Goal: Book appointment/travel/reservation

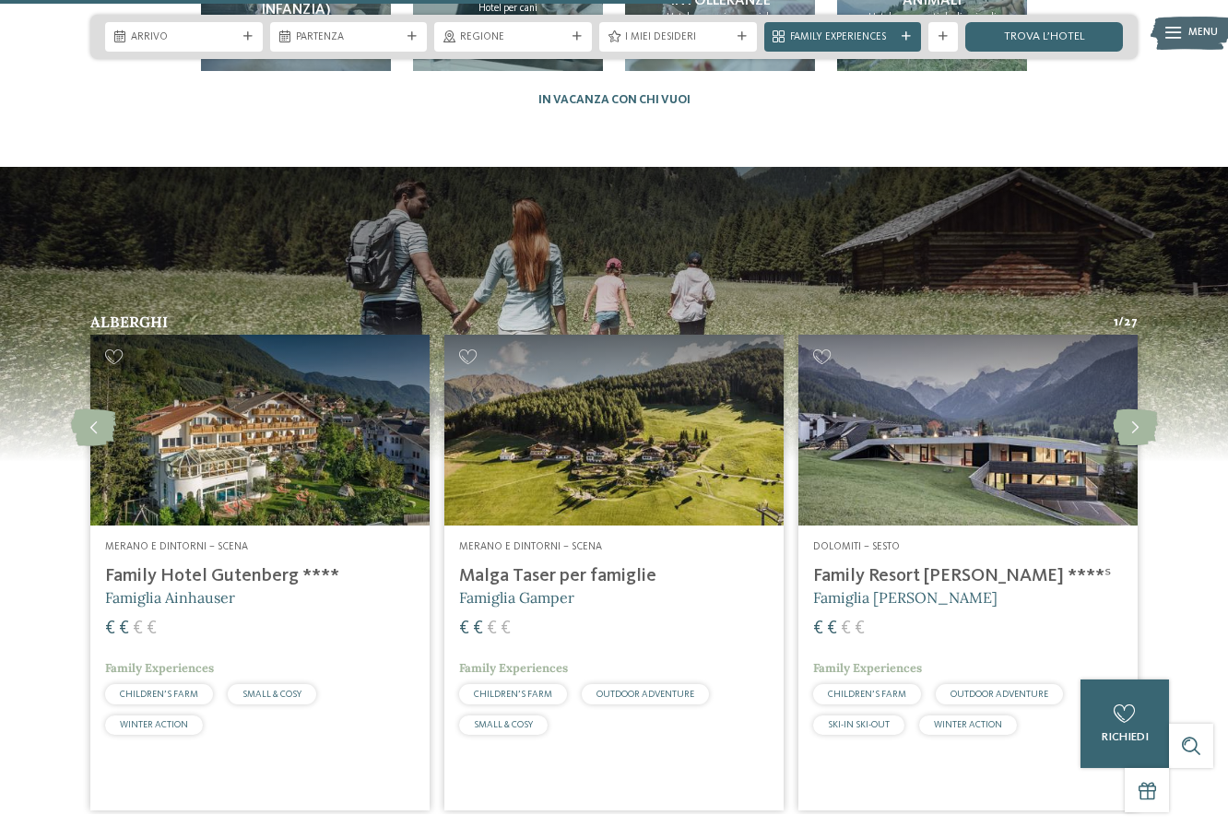
scroll to position [3789, 0]
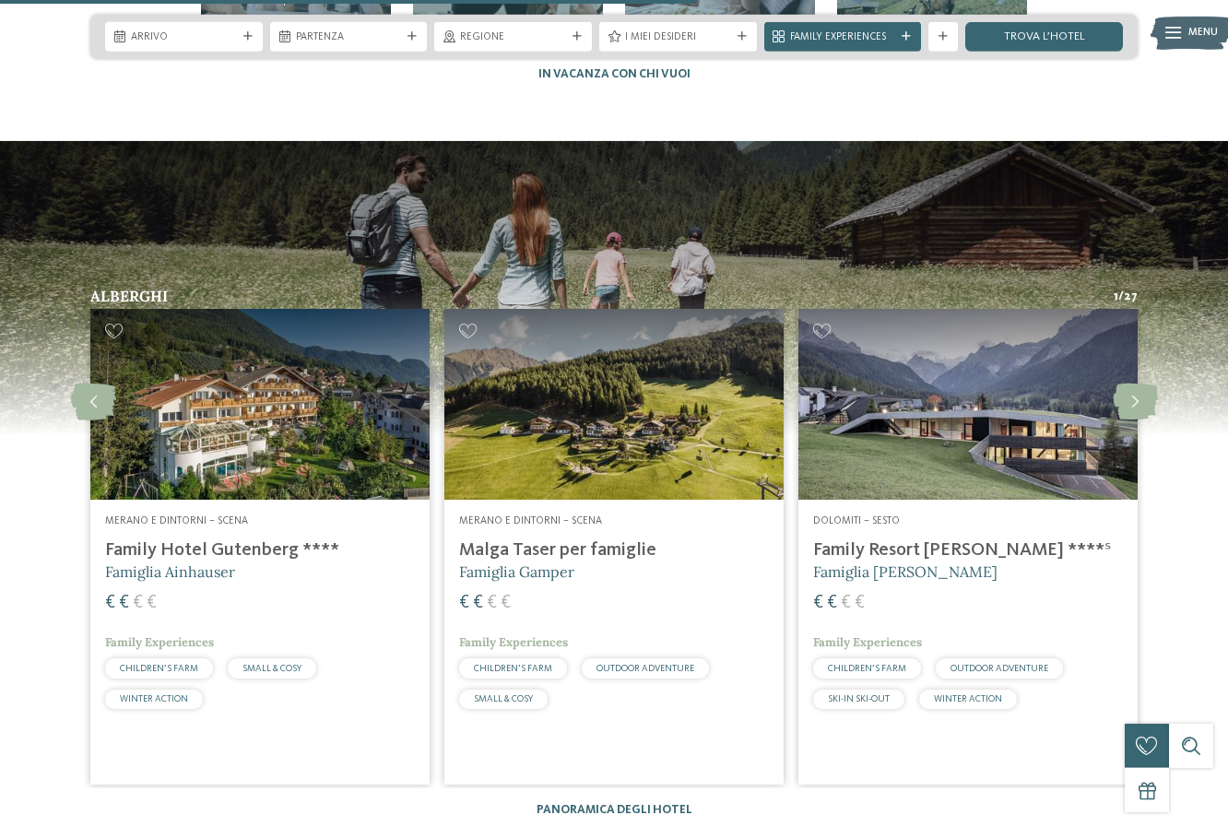
click at [962, 390] on img at bounding box center [967, 404] width 339 height 191
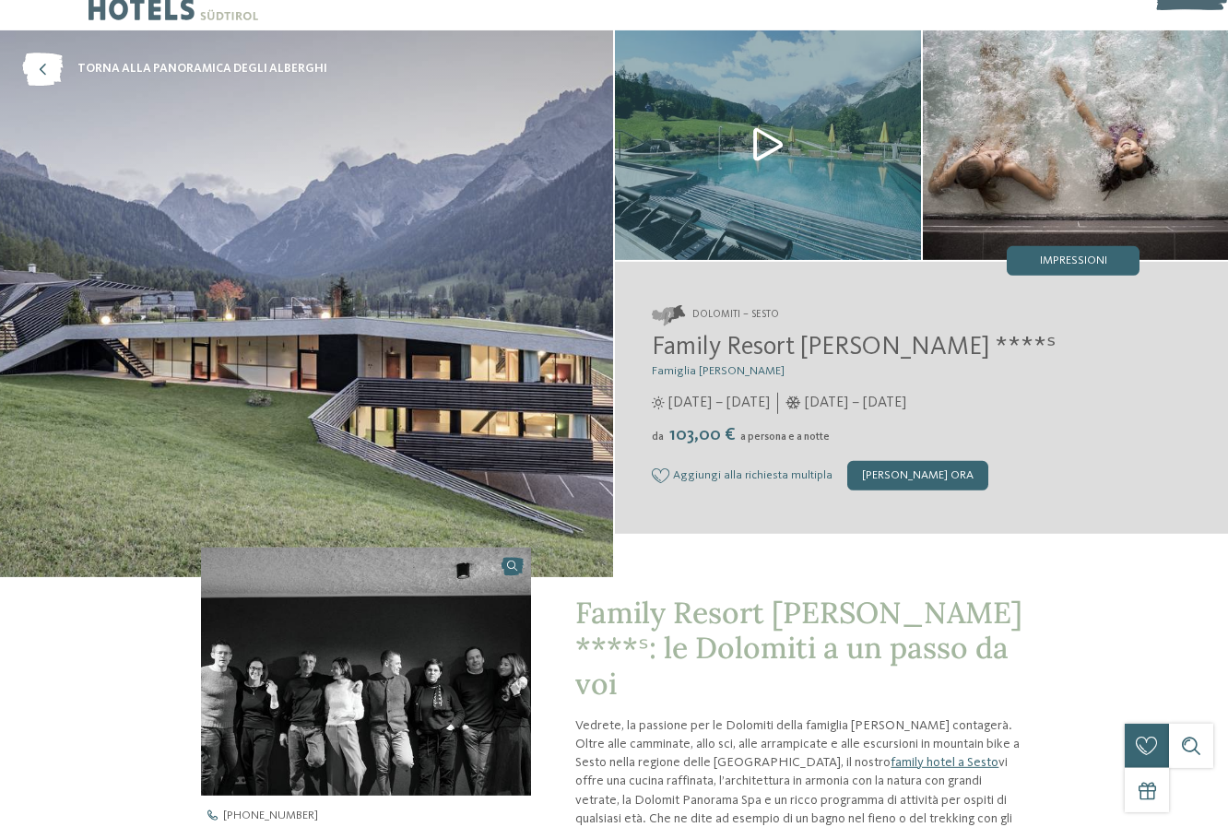
scroll to position [62, 0]
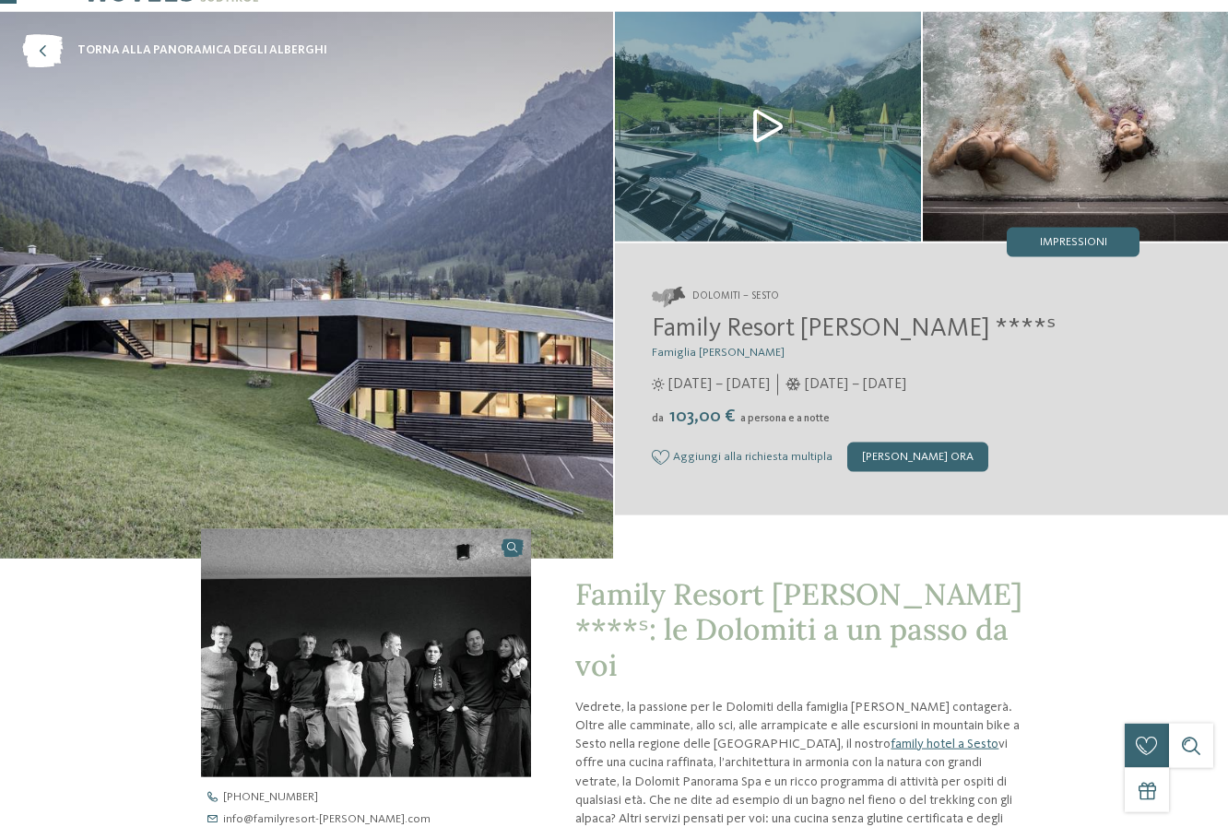
click at [758, 118] on img at bounding box center [768, 127] width 306 height 230
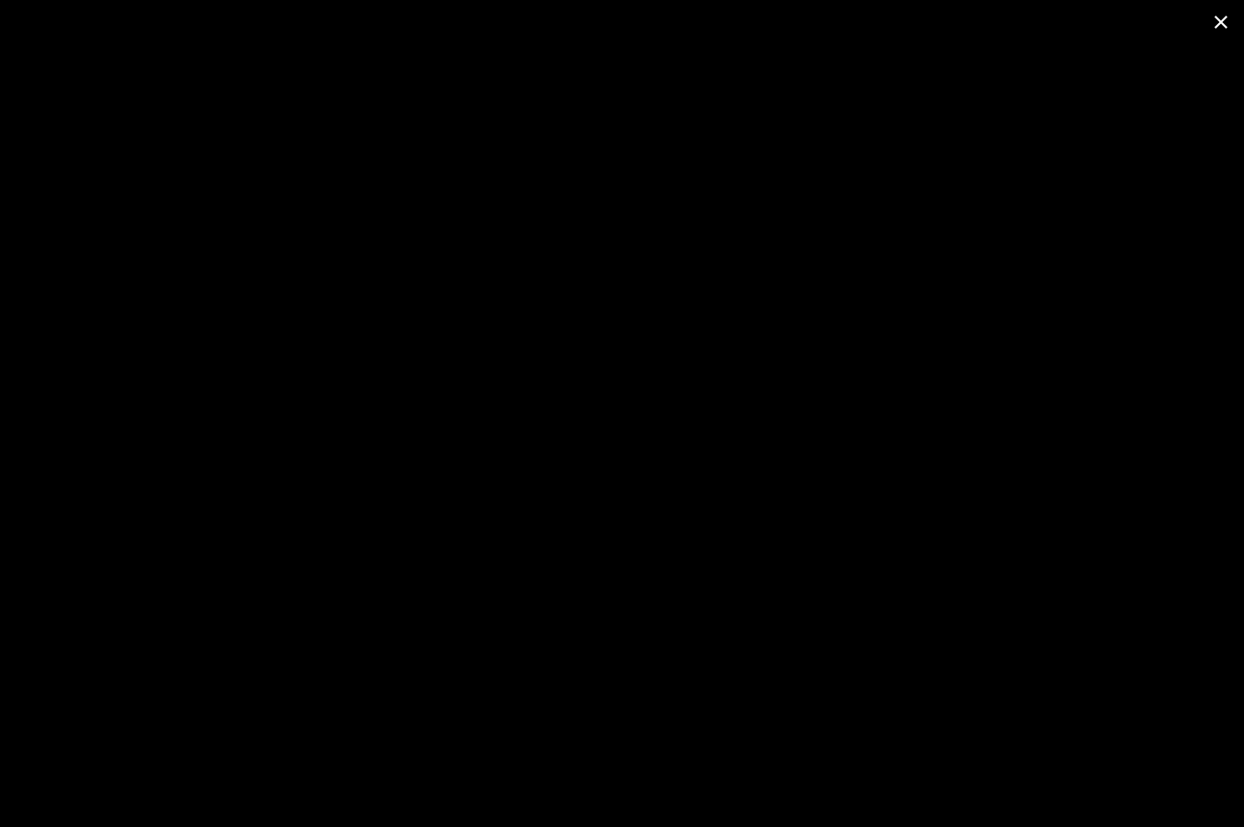
click at [1224, 18] on span at bounding box center [1221, 21] width 46 height 43
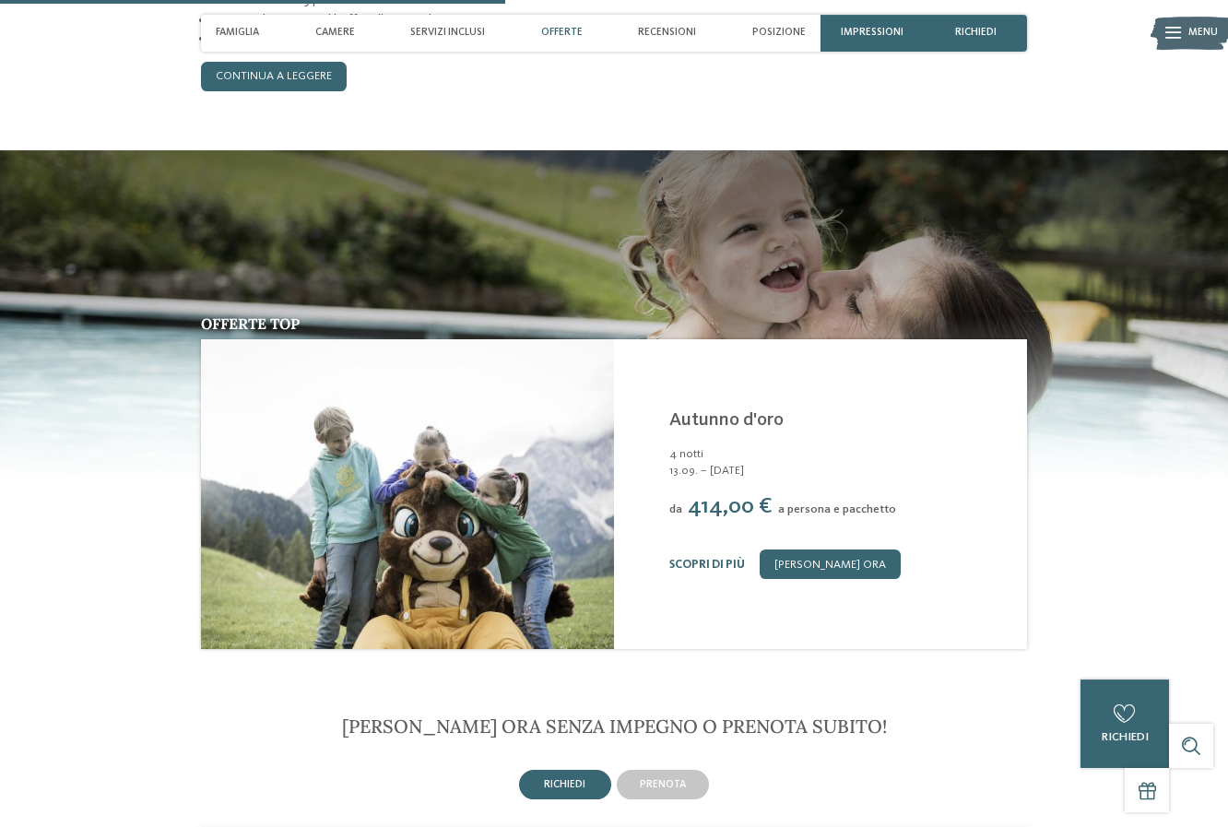
scroll to position [1858, 0]
